Goal: Check status: Check status

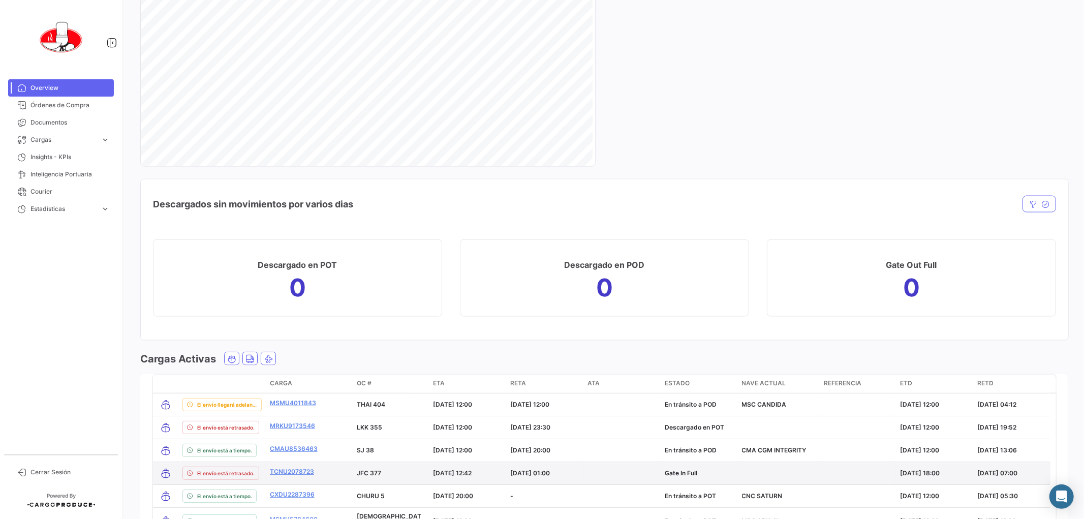
scroll to position [1279, 0]
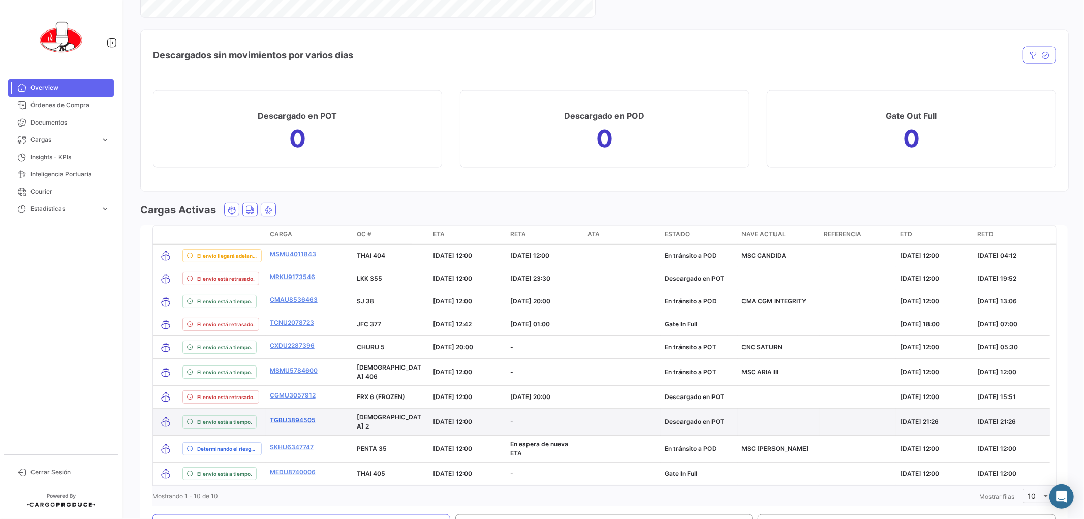
click at [298, 416] on link "TGBU3894505" at bounding box center [293, 420] width 46 height 9
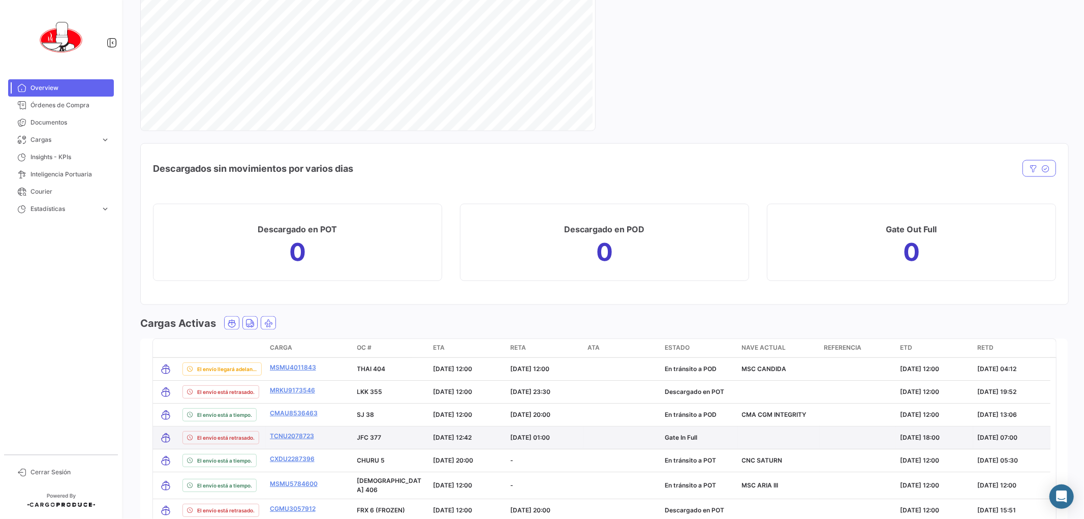
scroll to position [1335, 0]
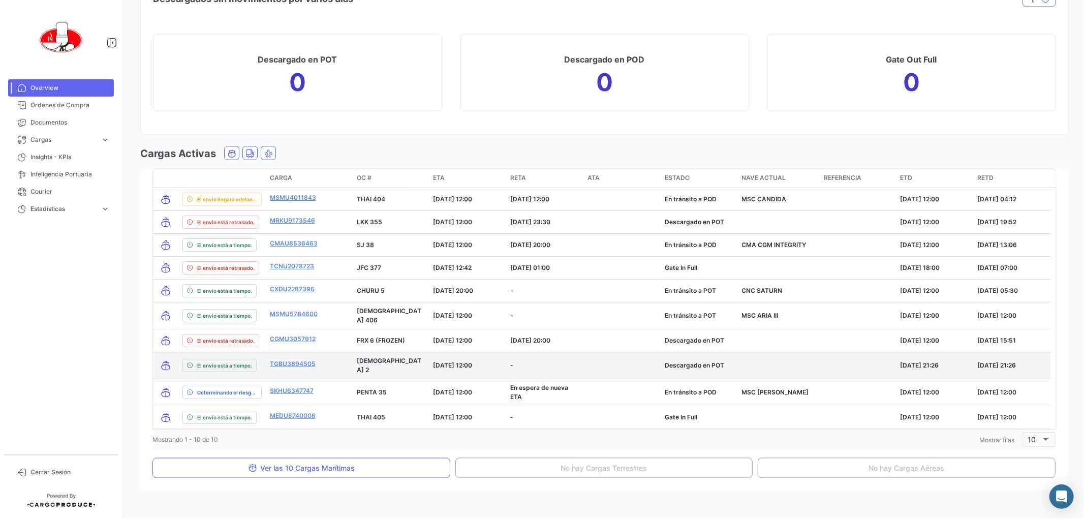
drag, startPoint x: 323, startPoint y: 362, endPoint x: 266, endPoint y: 363, distance: 57.0
click at [266, 363] on datatable-body-cell "TGBU3894505" at bounding box center [309, 365] width 87 height 26
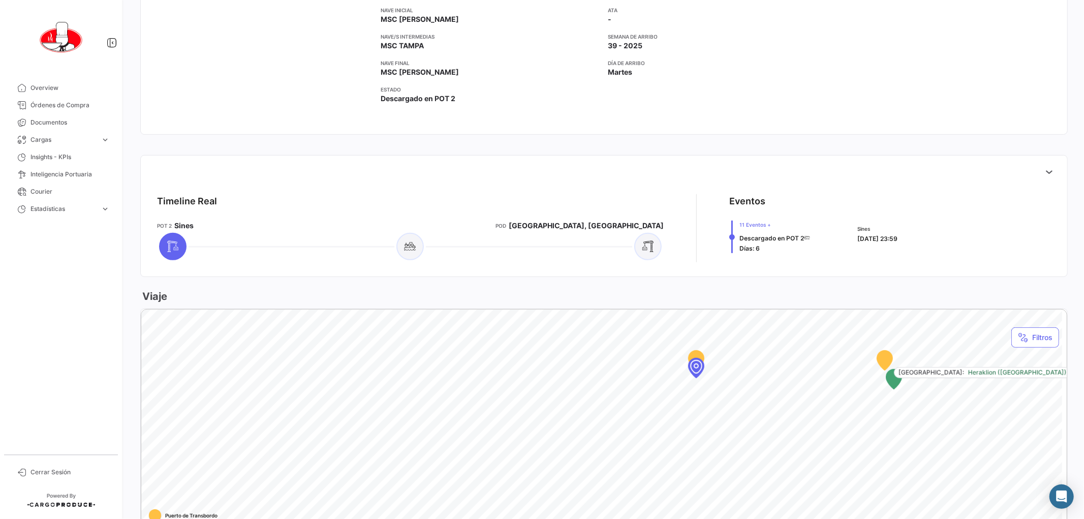
scroll to position [149, 0]
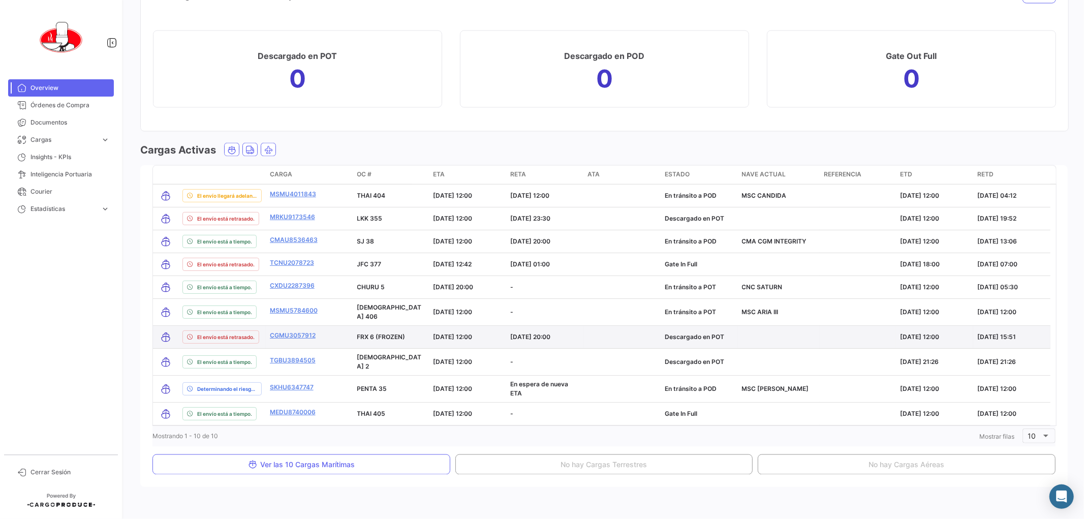
scroll to position [1344, 0]
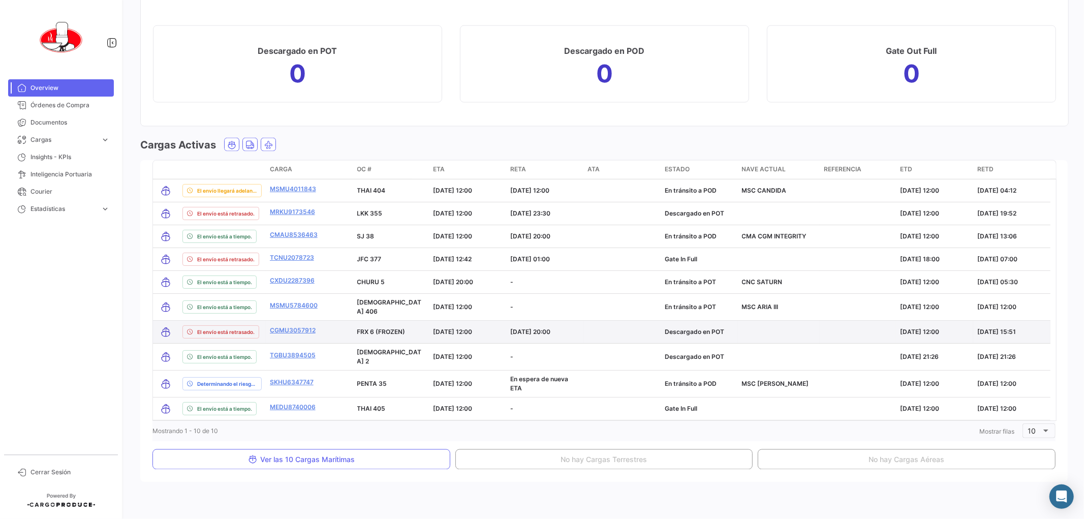
drag, startPoint x: 321, startPoint y: 329, endPoint x: 266, endPoint y: 331, distance: 55.5
click at [266, 331] on datatable-body-cell "CGMU3057912" at bounding box center [309, 332] width 87 height 22
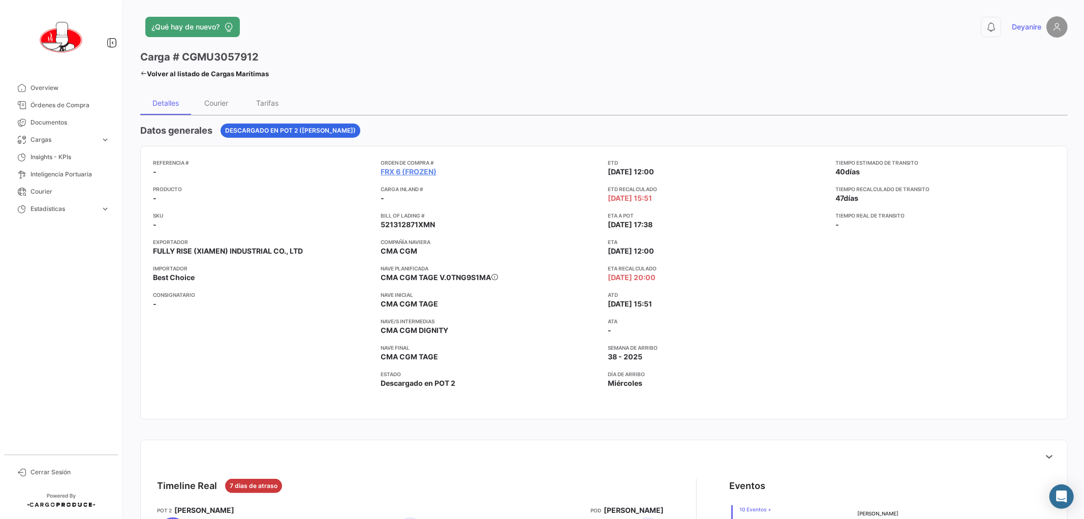
drag, startPoint x: 374, startPoint y: 225, endPoint x: 428, endPoint y: 236, distance: 55.5
click at [389, 225] on div "Referencia # - Producto - SKU - Exportador FULLY RISE (XIAMEN) INDUSTRIAL CO., …" at bounding box center [604, 283] width 902 height 248
click at [478, 230] on div "Orden de Compra # FRX 6 (FROZEN) Carga inland # - Bill of Lading # 521312871XMN…" at bounding box center [491, 283] width 220 height 248
drag, startPoint x: 437, startPoint y: 226, endPoint x: 376, endPoint y: 229, distance: 61.1
click at [376, 229] on div "Referencia # - Producto - SKU - Exportador FULLY RISE (XIAMEN) INDUSTRIAL CO., …" at bounding box center [604, 283] width 902 height 248
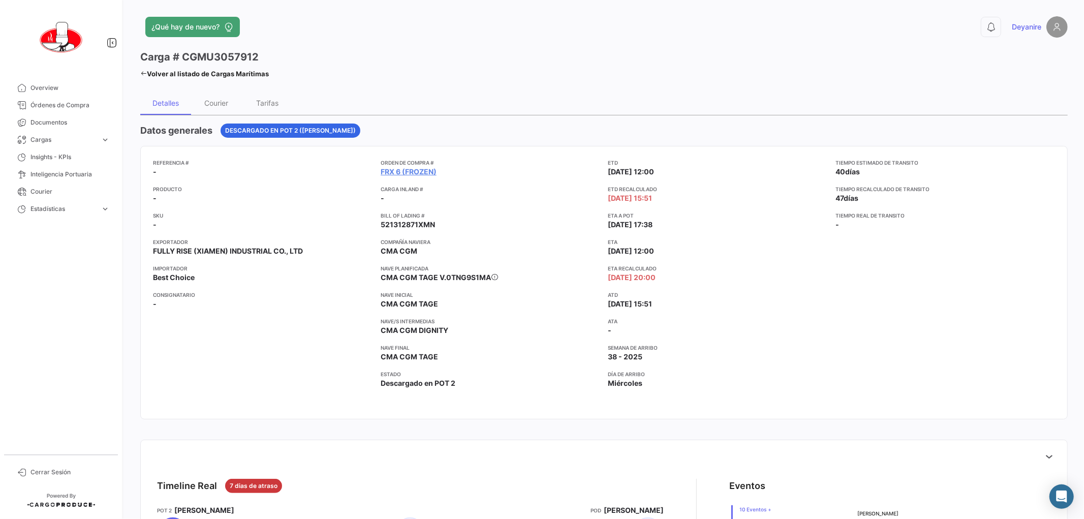
copy span "521312871XMN"
click at [137, 73] on div "¿Qué hay de nuevo? 0 Deyanire Carga # CGMU3057912 Volver al listado de Cargas M…" at bounding box center [604, 259] width 960 height 519
click at [143, 75] on icon at bounding box center [143, 73] width 7 height 7
